Goal: Entertainment & Leisure: Consume media (video, audio)

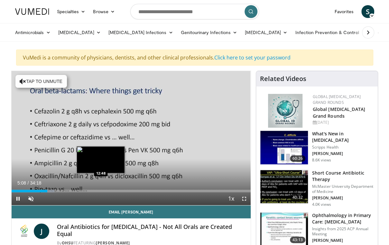
click at [101, 190] on div "Loaded : 17.98% 05:09 12:48" at bounding box center [131, 191] width 239 height 3
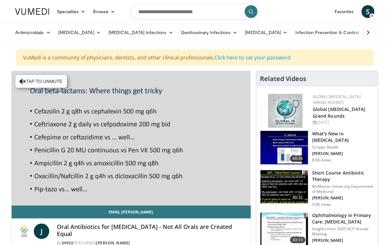
click at [147, 190] on div "10 seconds Tap to unmute" at bounding box center [131, 138] width 239 height 134
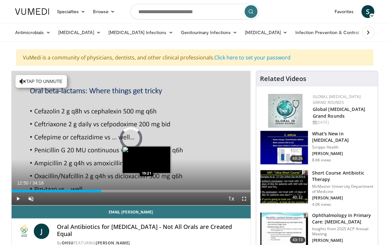
click at [147, 190] on div "Loaded : 0.00% 12:50 19:21" at bounding box center [131, 191] width 239 height 3
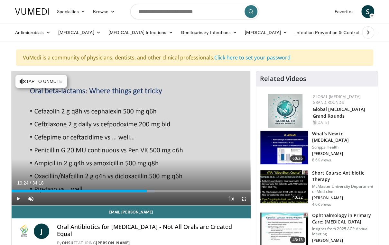
click at [162, 191] on div "Loaded : 59.77% 19:24 21:40" at bounding box center [131, 191] width 239 height 3
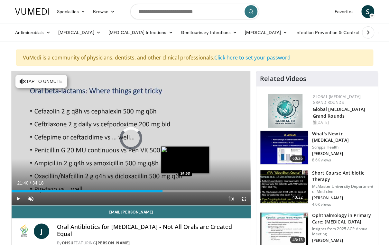
click at [185, 192] on div "Loaded : 0.00% 21:40 24:53" at bounding box center [131, 191] width 239 height 3
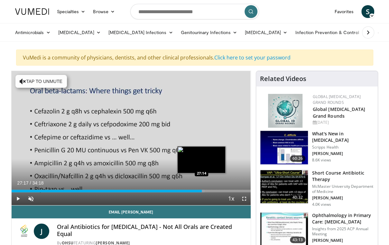
click at [202, 188] on div "Loaded : 80.66% 27:17 27:14" at bounding box center [131, 190] width 239 height 6
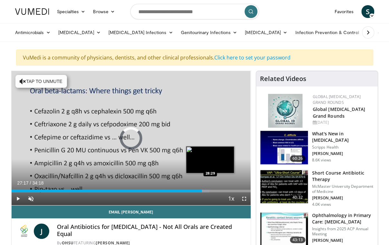
click at [212, 188] on div "Loaded : 82.60% 27:17 28:29" at bounding box center [131, 190] width 239 height 6
click at [220, 189] on div "Loaded : 86.76% 29:41 29:46" at bounding box center [131, 190] width 239 height 6
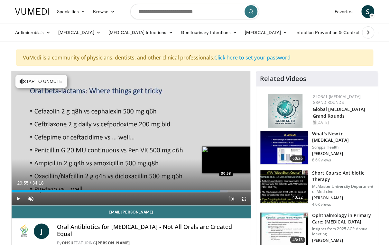
click at [227, 192] on div "Progress Bar" at bounding box center [224, 191] width 8 height 3
click at [243, 189] on div "Loaded : 93.03% 30:53 33:11" at bounding box center [131, 190] width 239 height 6
click at [235, 191] on div "33:11" at bounding box center [128, 191] width 232 height 3
click at [232, 191] on div "32:02" at bounding box center [124, 191] width 224 height 3
click at [229, 191] on div "Loaded : 91.10% 31:07 31:07" at bounding box center [131, 191] width 239 height 3
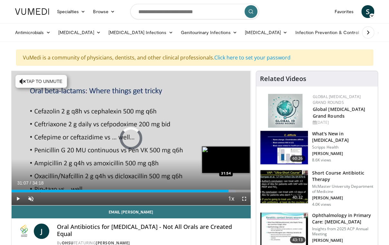
click at [234, 191] on div "Progress Bar" at bounding box center [231, 191] width 7 height 3
